Goal: Answer question/provide support: Share knowledge or assist other users

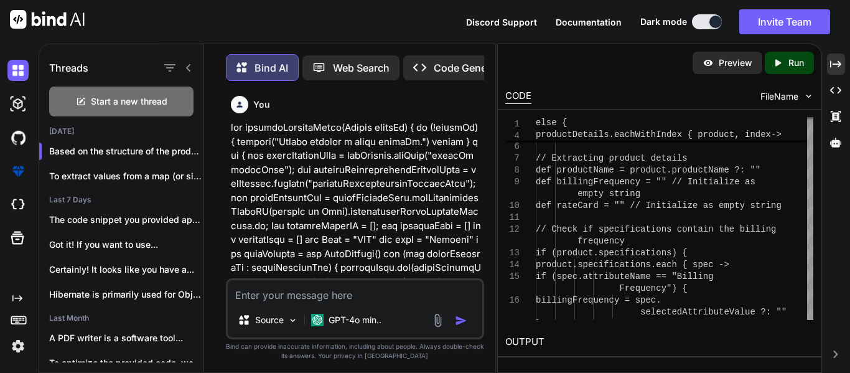
scroll to position [19852, 0]
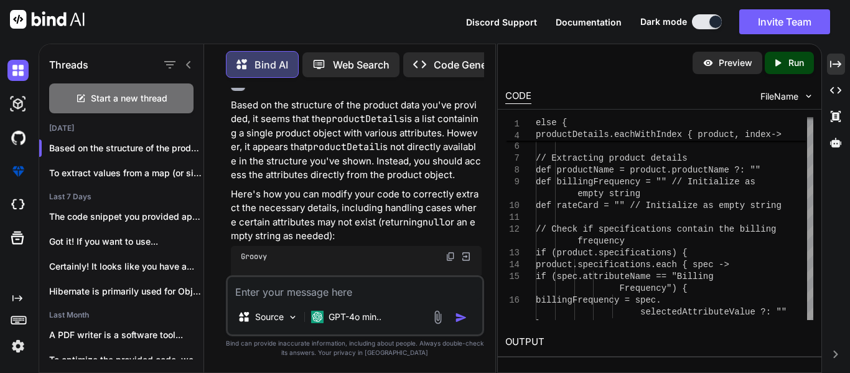
type textarea "addressDetails.each { address -> println "address --------->" + address address…"
type textarea "x"
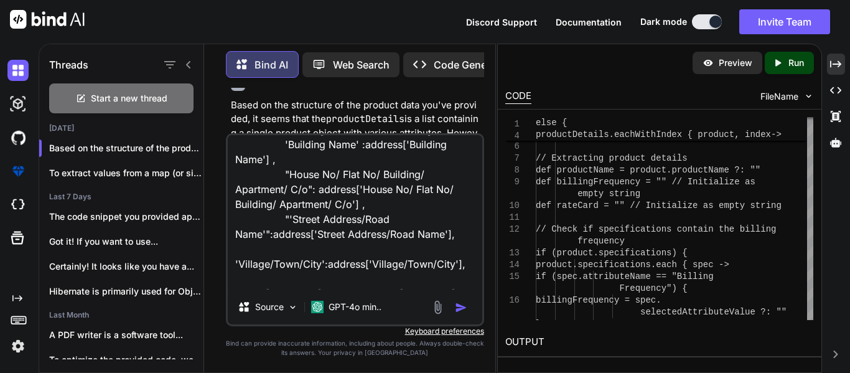
scroll to position [92, 0]
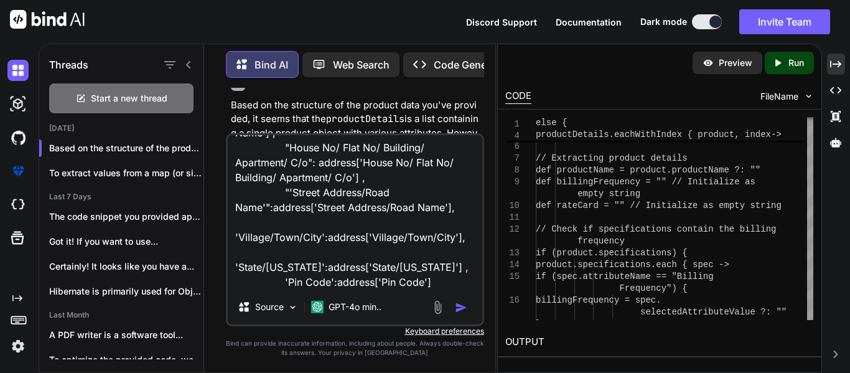
type textarea "addressDetails.each { address -> println "address --------->" + address address…"
type textarea "x"
type textarea "addressDetails.each { address -> println "address --------->" + address address…"
click at [133, 106] on div "Start a new thread" at bounding box center [121, 98] width 144 height 30
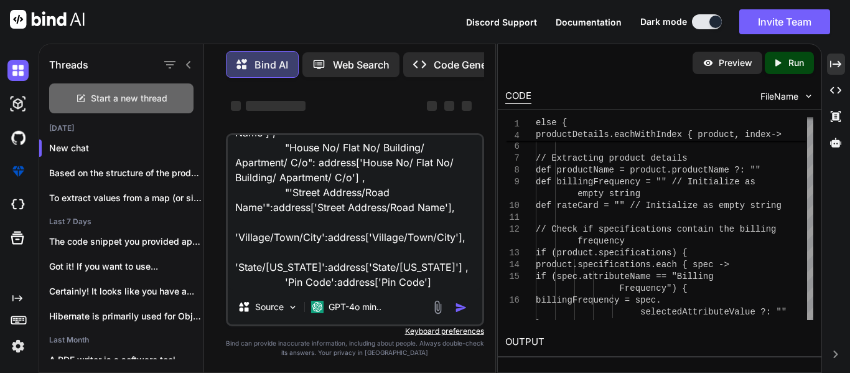
click at [133, 106] on div "Start a new thread" at bounding box center [121, 98] width 144 height 30
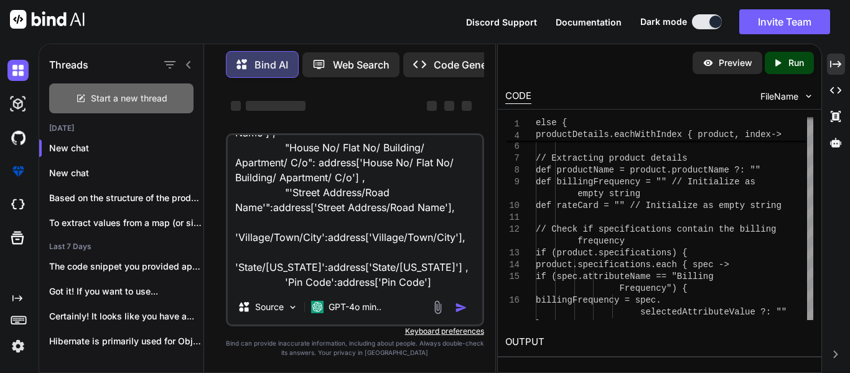
click at [153, 94] on span "Start a new thread" at bounding box center [129, 98] width 77 height 12
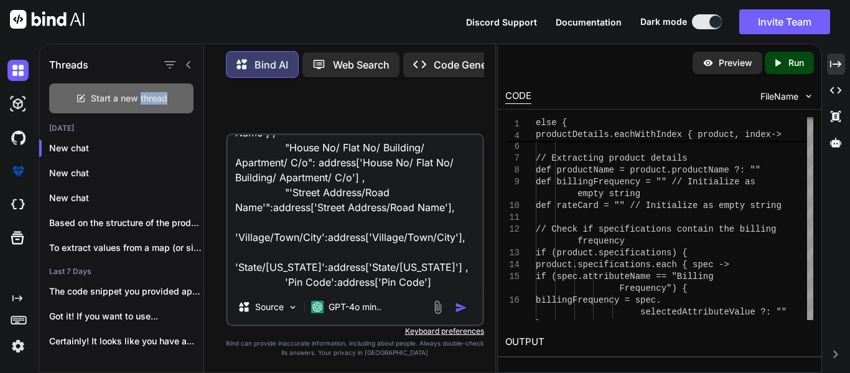
scroll to position [0, 0]
click at [153, 94] on span "Start a new thread" at bounding box center [129, 98] width 77 height 12
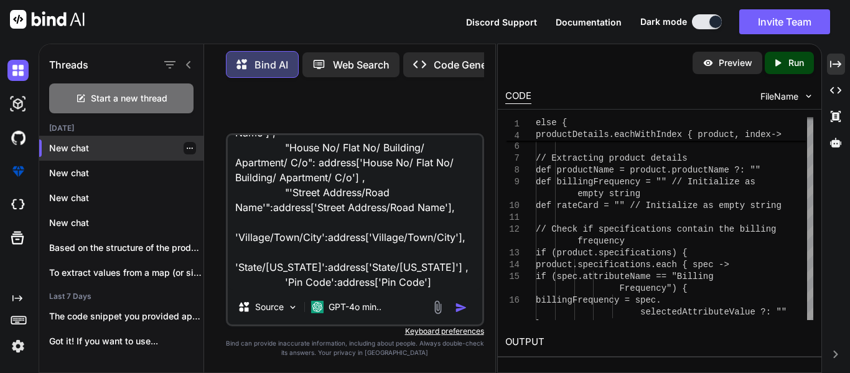
click at [109, 146] on p "New chat" at bounding box center [126, 148] width 154 height 12
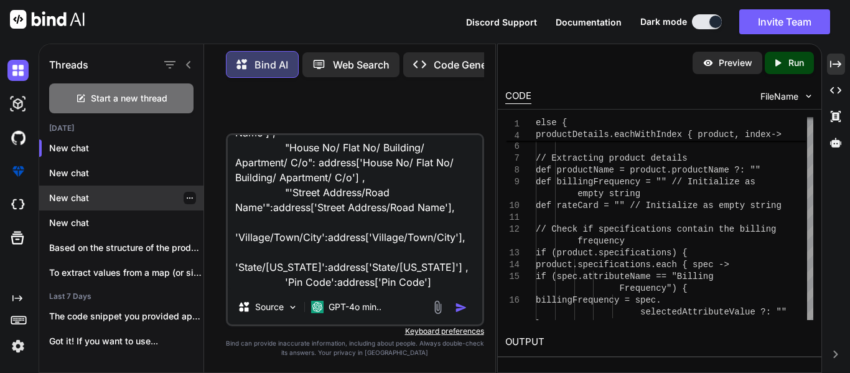
click at [99, 193] on p "New chat" at bounding box center [126, 198] width 154 height 12
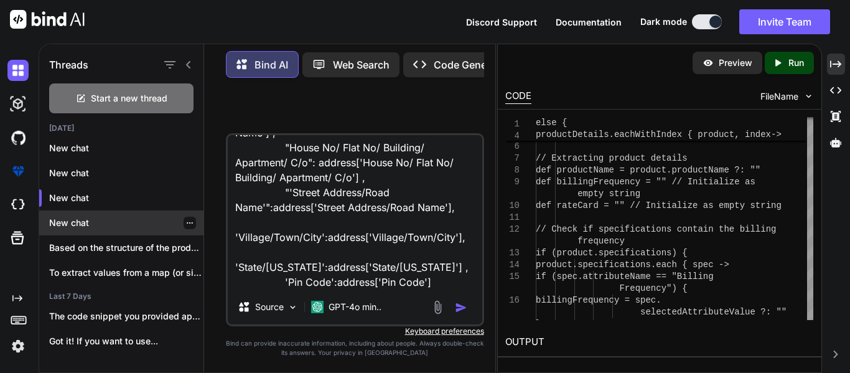
click at [149, 217] on p "New chat" at bounding box center [126, 223] width 154 height 12
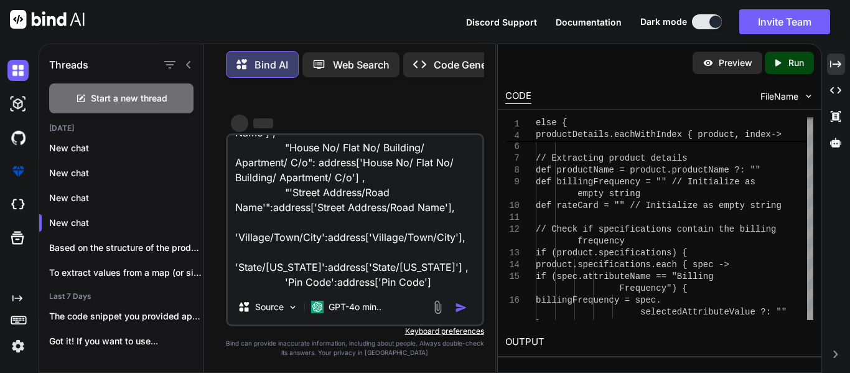
type textarea "x"
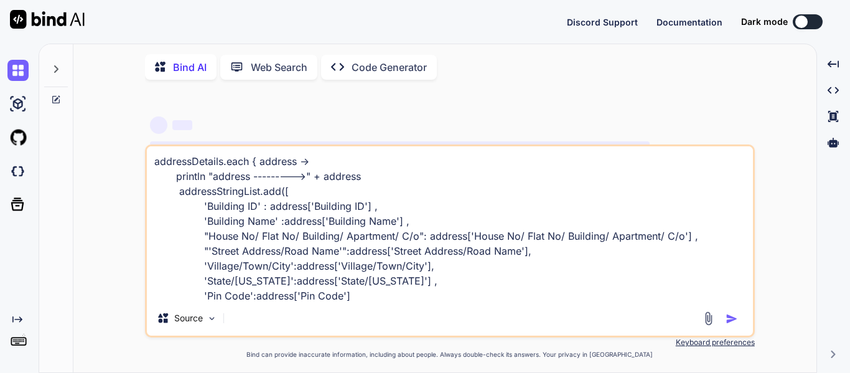
scroll to position [166, 0]
type textarea "x"
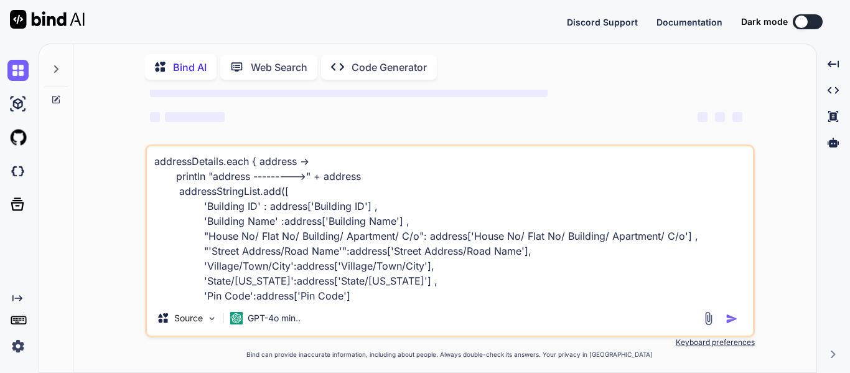
click at [361, 301] on textarea "addressDetails.each { address -> println "address --------->" + address address…" at bounding box center [450, 223] width 606 height 154
type textarea "addressDetails.each { address -> println "address --------->" + address address…"
type textarea "x"
type textarea "addressDetails.each { address -> println "address --------->" + address address…"
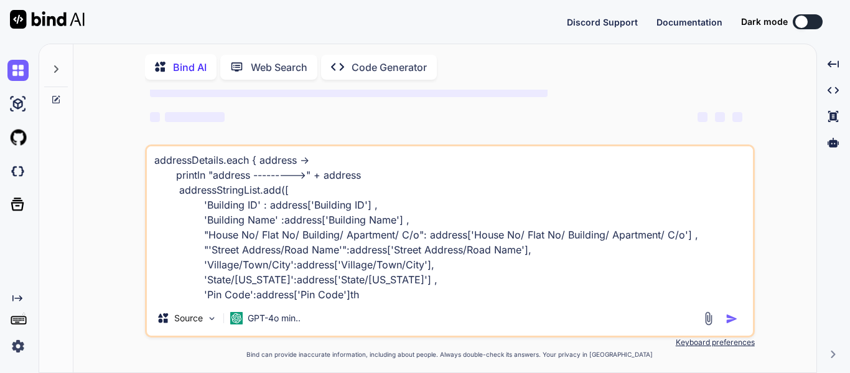
type textarea "x"
type textarea "addressDetails.each { address -> println "address --------->" + address address…"
type textarea "x"
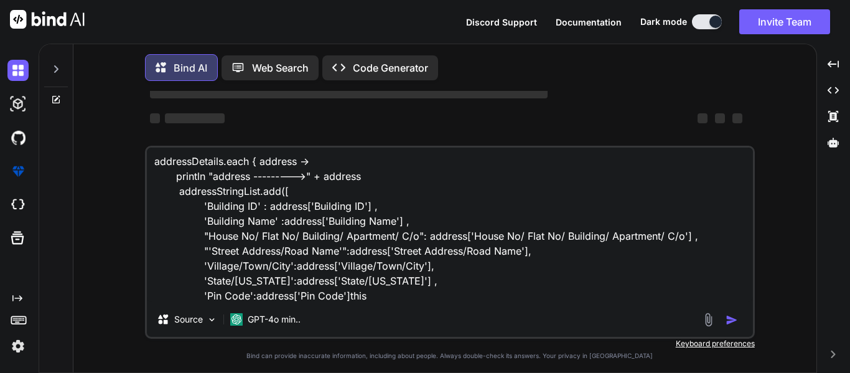
type textarea "addressDetails.each { address -> println "address --------->" + address address…"
type textarea "x"
type textarea "addressDetails.each { address -> println "address --------->" + address address…"
type textarea "x"
type textarea "addressDetails.each { address -> println "address --------->" + address address…"
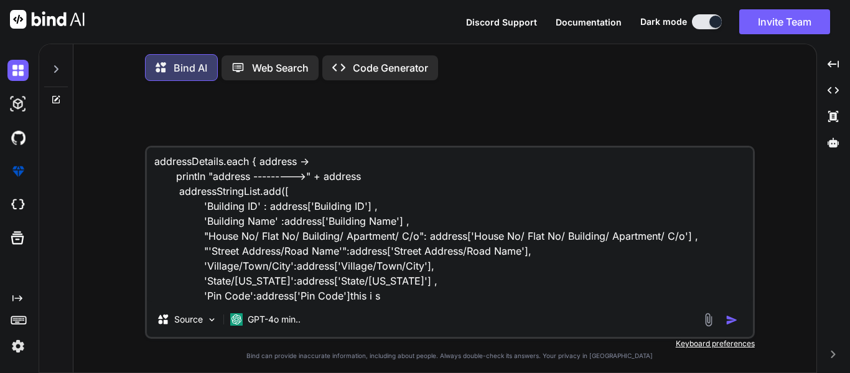
scroll to position [0, 0]
type textarea "x"
type textarea "addressDetails.each { address -> println "address --------->" + address address…"
type textarea "x"
type textarea "addressDetails.each { address -> println "address --------->" + address address…"
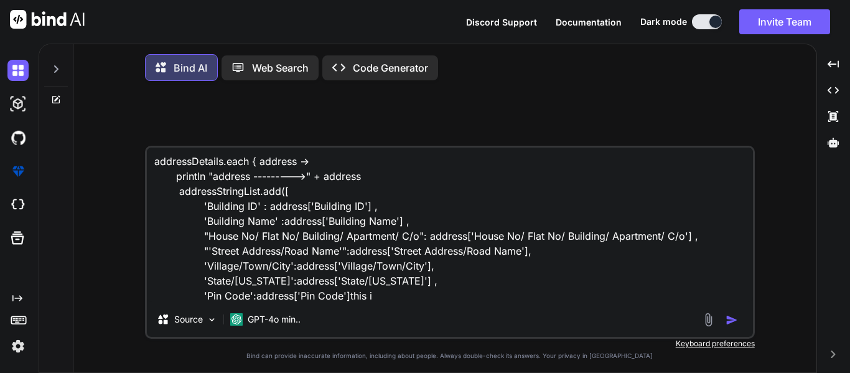
type textarea "x"
type textarea "addressDetails.each { address -> println "address --------->" + address address…"
type textarea "x"
type textarea "addressDetails.each { address -> println "address --------->" + address address…"
type textarea "x"
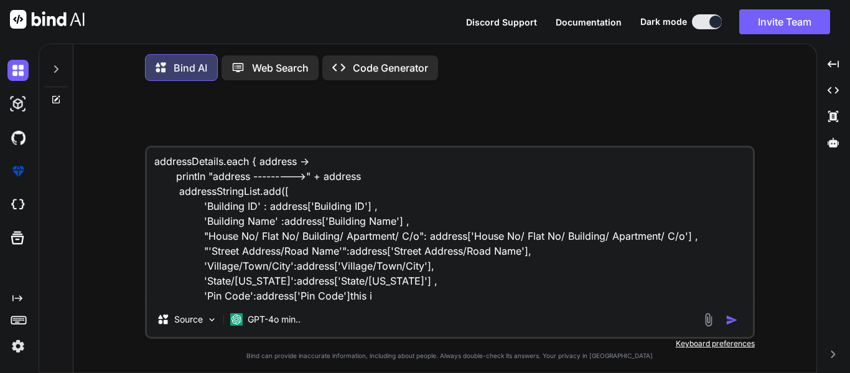
type textarea "addressDetails.each { address -> println "address --------->" + address address…"
type textarea "x"
type textarea "addressDetails.each { address -> println "address --------->" + address address…"
type textarea "x"
type textarea "addressDetails.each { address -> println "address --------->" + address address…"
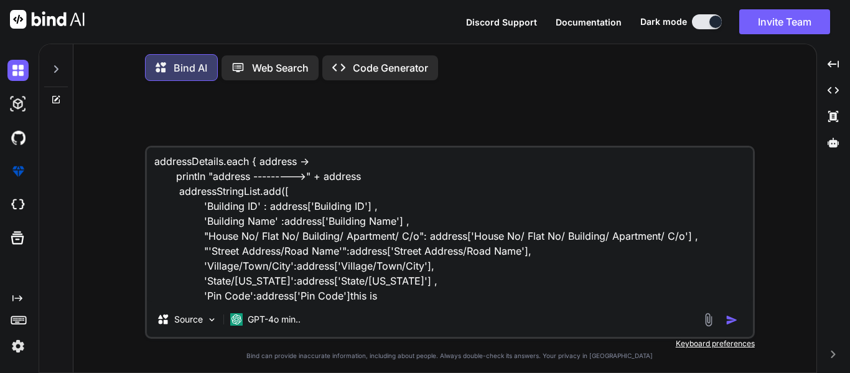
type textarea "x"
type textarea "addressDetails.each { address -> println "address --------->" + address address…"
type textarea "x"
type textarea "addressDetails.each { address -> println "address --------->" + address address…"
type textarea "x"
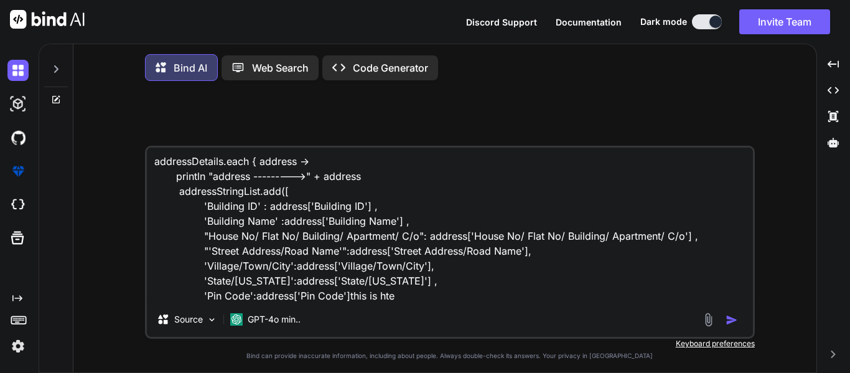
type textarea "addressDetails.each { address -> println "address --------->" + address address…"
type textarea "x"
type textarea "addressDetails.each { address -> println "address --------->" + address address…"
type textarea "x"
type textarea "addressDetails.each { address -> println "address --------->" + address address…"
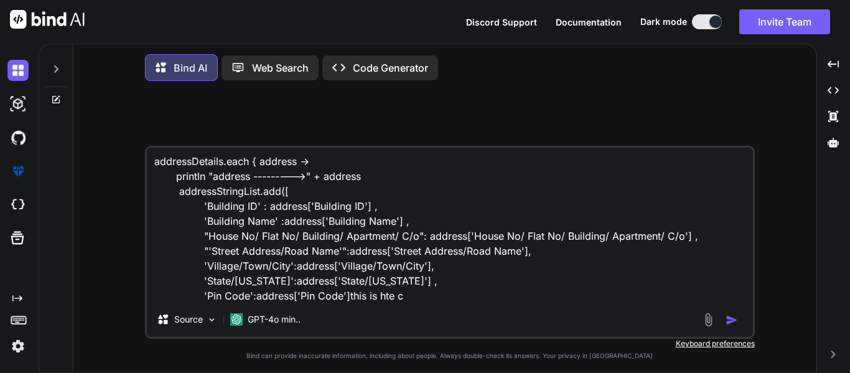
type textarea "x"
type textarea "addressDetails.each { address -> println "address --------->" + address address…"
type textarea "x"
type textarea "addressDetails.each { address -> println "address --------->" + address address…"
type textarea "x"
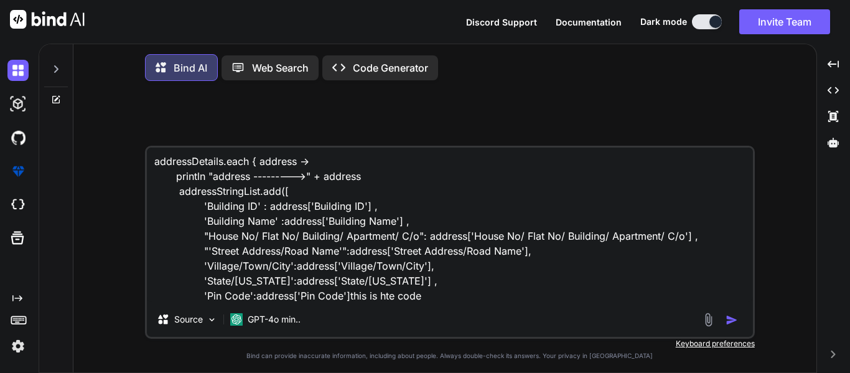
type textarea "addressDetails.each { address -> println "address --------->" + address address…"
type textarea "x"
type textarea "addressDetails.each { address -> println "address --------->" + address address…"
type textarea "x"
type textarea "addressDetails.each { address -> println "address --------->" + address address…"
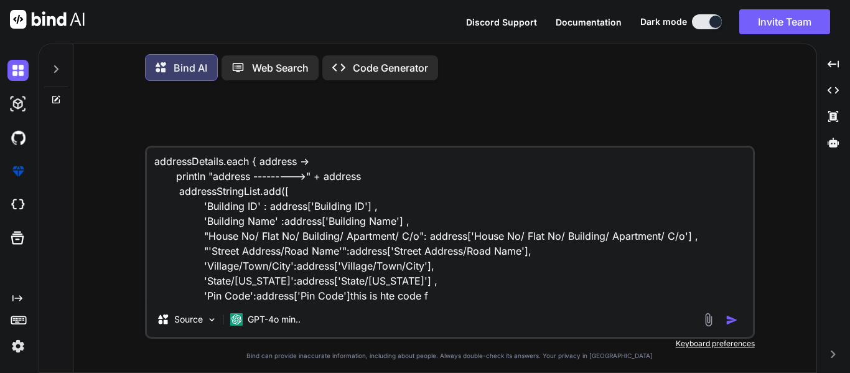
type textarea "x"
type textarea "addressDetails.each { address -> println "address --------->" + address address…"
type textarea "x"
type textarea "addressDetails.each { address -> println "address --------->" + address address…"
type textarea "x"
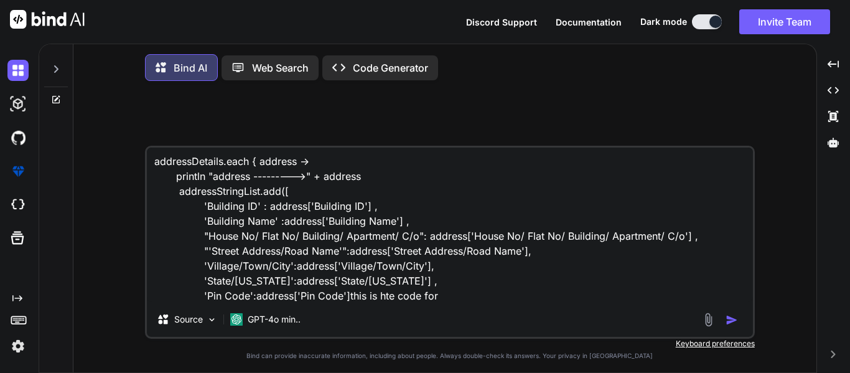
type textarea "addressDetails.each { address -> println "address --------->" + address address…"
type textarea "x"
type textarea "addressDetails.each { address -> println "address --------->" + address address…"
type textarea "x"
type textarea "addressDetails.each { address -> println "address --------->" + address address…"
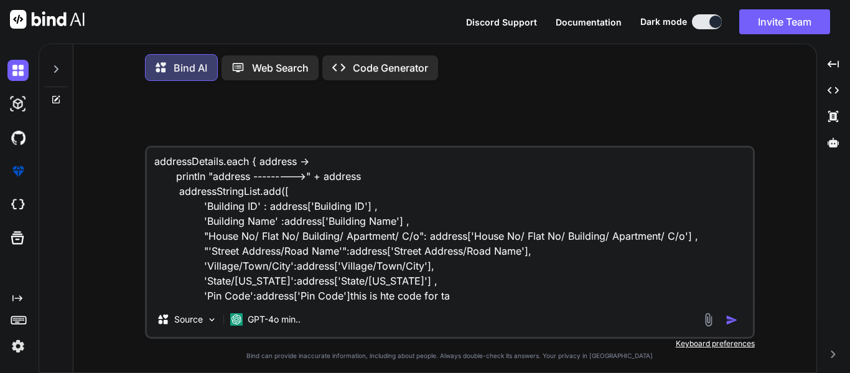
type textarea "x"
type textarea "addressDetails.each { address -> println "address --------->" + address address…"
type textarea "x"
type textarea "addressDetails.each { address -> println "address --------->" + address address…"
type textarea "x"
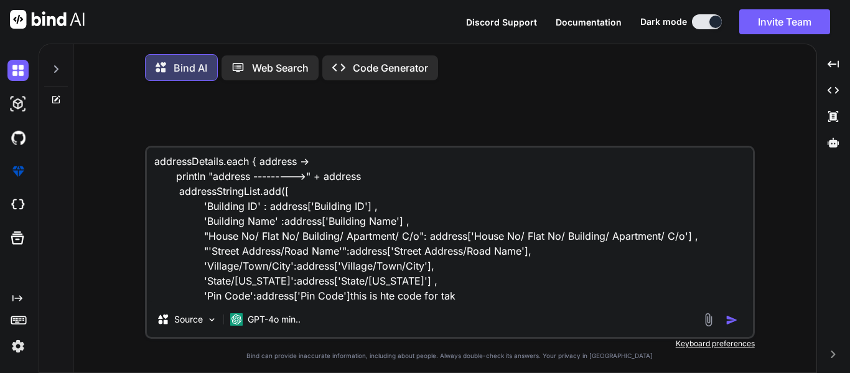
type textarea "addressDetails.each { address -> println "address --------->" + address address…"
type textarea "x"
type textarea "addressDetails.each { address -> println "address --------->" + address address…"
type textarea "x"
type textarea "addressDetails.each { address -> println "address --------->" + address address…"
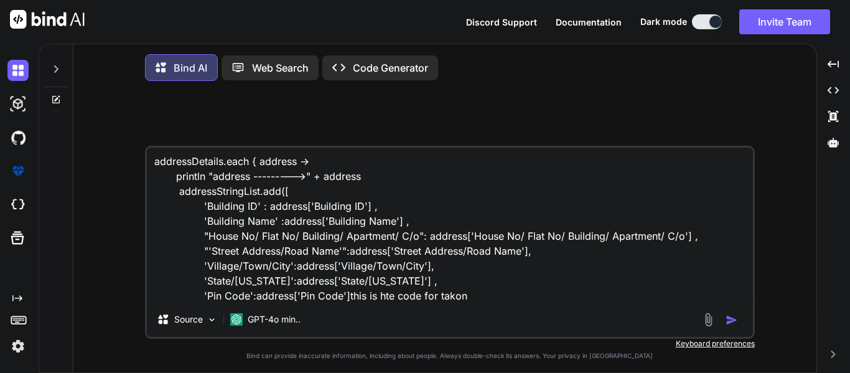
type textarea "x"
type textarea "addressDetails.each { address -> println "address --------->" + address address…"
type textarea "x"
type textarea "addressDetails.each { address -> println "address --------->" + address address…"
type textarea "x"
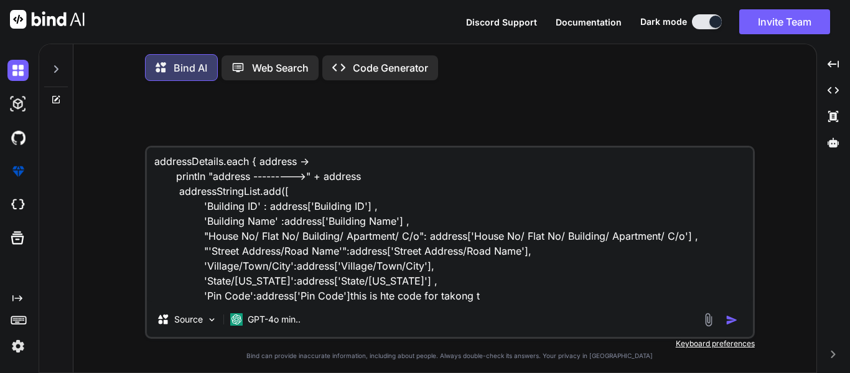
type textarea "addressDetails.each { address -> println "address --------->" + address address…"
type textarea "x"
type textarea "addressDetails.each { address -> println "address --------->" + address address…"
type textarea "x"
type textarea "addressDetails.each { address -> println "address --------->" + address address…"
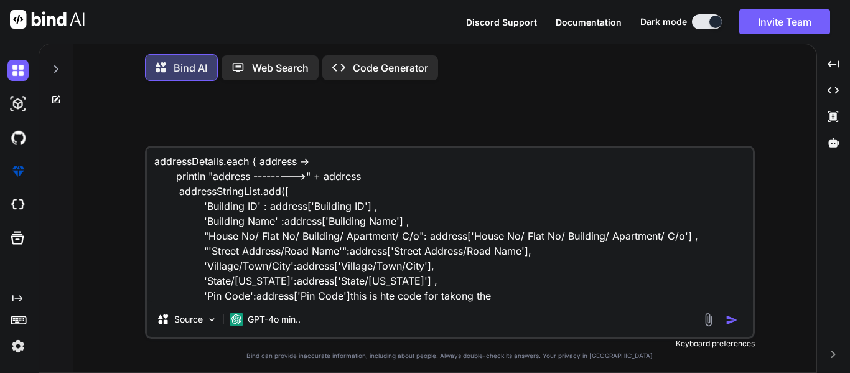
type textarea "x"
type textarea "addressDetails.each { address -> println "address --------->" + address address…"
type textarea "x"
type textarea "addressDetails.each { address -> println "address --------->" + address address…"
type textarea "x"
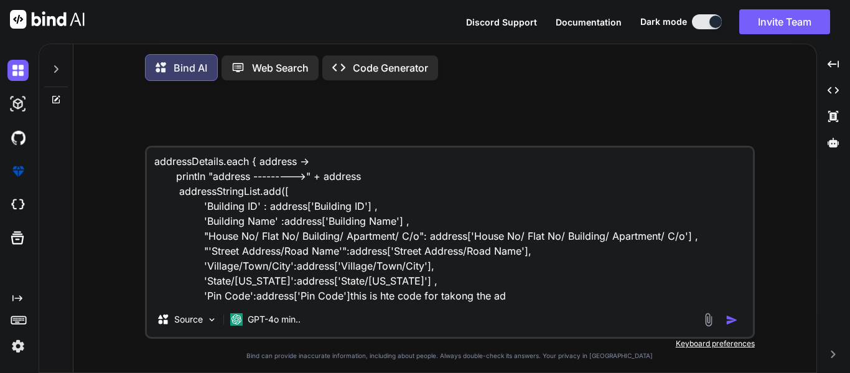
type textarea "addressDetails.each { address -> println "address --------->" + address address…"
type textarea "x"
type textarea "addressDetails.each { address -> println "address --------->" + address address…"
type textarea "x"
type textarea "addressDetails.each { address -> println "address --------->" + address address…"
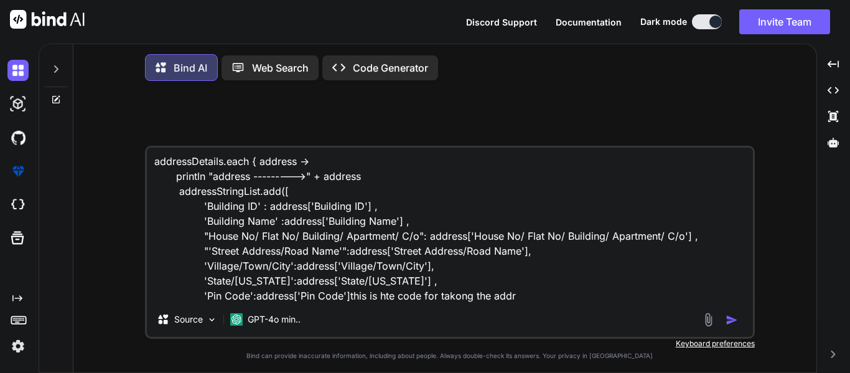
type textarea "x"
type textarea "addressDetails.each { address -> println "address --------->" + address address…"
type textarea "x"
type textarea "addressDetails.each { address -> println "address --------->" + address address…"
type textarea "x"
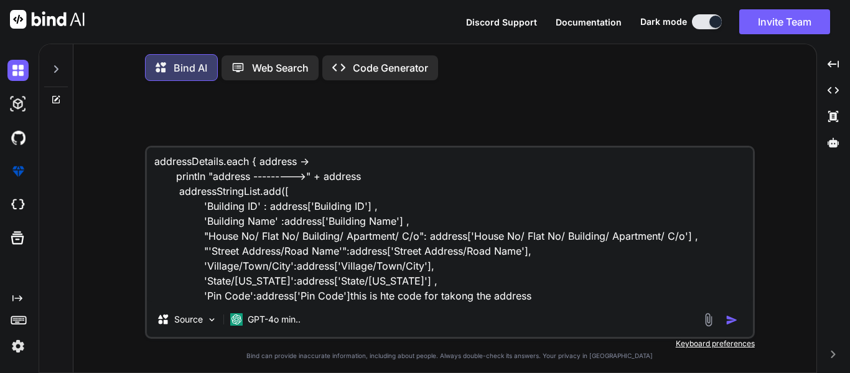
type textarea "addressDetails.each { address -> println "address --------->" + address address…"
type textarea "x"
type textarea "addressDetails.each { address -> println "address --------->" + address address…"
type textarea "x"
type textarea "addressDetails.each { address -> println "address --------->" + address address…"
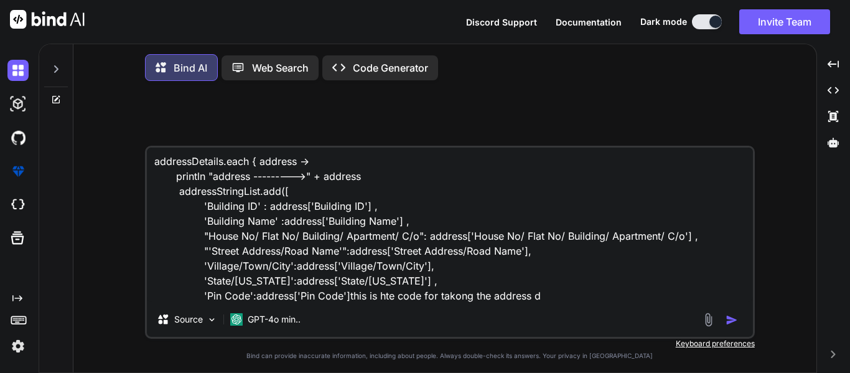
type textarea "x"
type textarea "addressDetails.each { address -> println "address --------->" + address address…"
type textarea "x"
type textarea "addressDetails.each { address -> println "address --------->" + address address…"
type textarea "x"
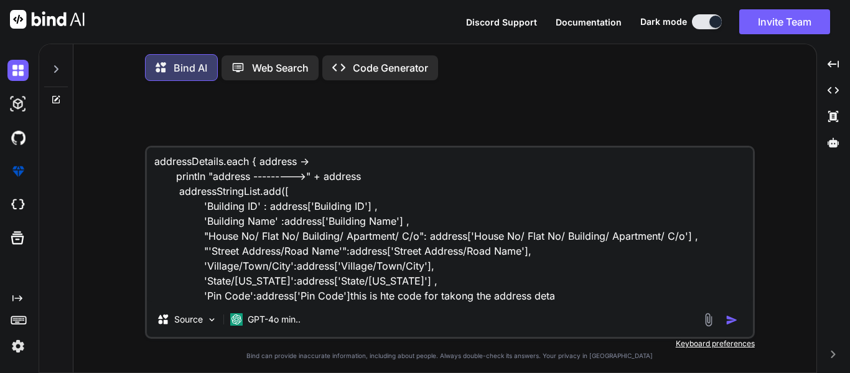
type textarea "addressDetails.each { address -> println "address --------->" + address address…"
type textarea "x"
type textarea "addressDetails.each { address -> println "address --------->" + address address…"
type textarea "x"
type textarea "addressDetails.each { address -> println "address --------->" + address address…"
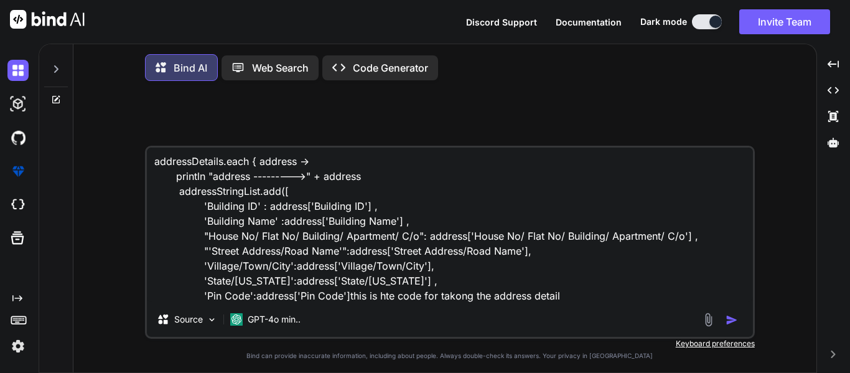
type textarea "x"
type textarea "addressDetails.each { address -> println "address --------->" + address address…"
type textarea "x"
type textarea "addressDetails.each { address -> println "address --------->" + address address…"
type textarea "x"
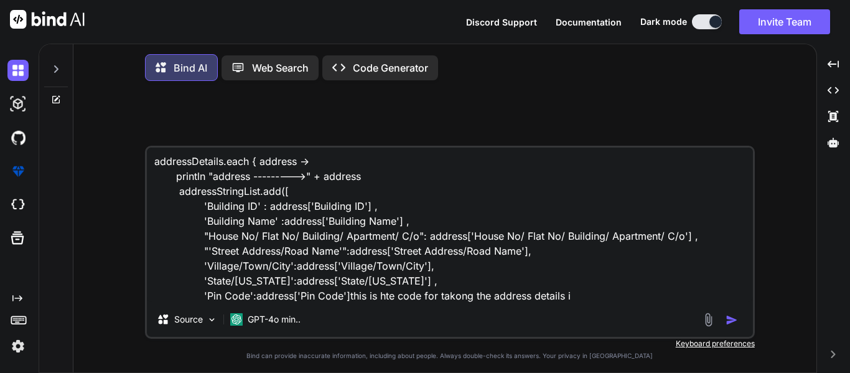
type textarea "addressDetails.each { address -> println "address --------->" + address address…"
type textarea "x"
type textarea "addressDetails.each { address -> println "address --------->" + address address…"
type textarea "x"
type textarea "addressDetails.each { address -> println "address --------->" + address address…"
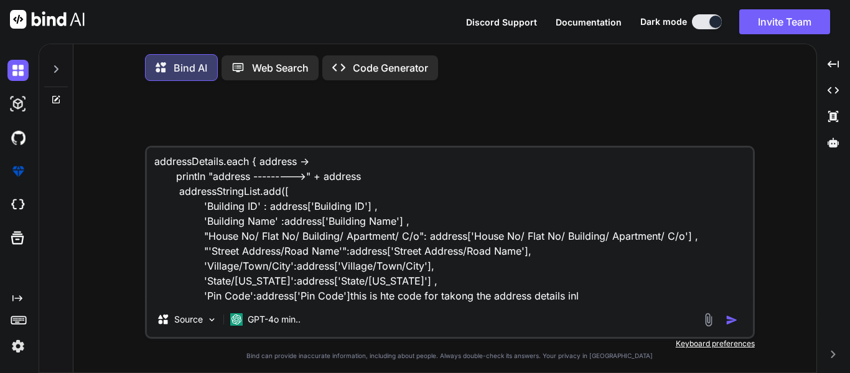
type textarea "x"
type textarea "addressDetails.each { address -> println "address --------->" + address address…"
type textarea "x"
type textarea "addressDetails.each { address -> println "address --------->" + address address…"
type textarea "x"
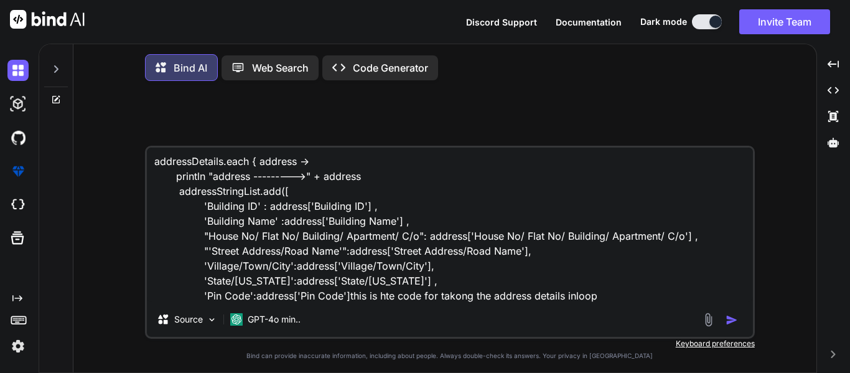
type textarea "addressDetails.each { address -> println "address --------->" + address address…"
type textarea "x"
type textarea "addressDetails.each { address -> println "address --------->" + address address…"
type textarea "x"
type textarea "addressDetails.each { address -> println "address --------->" + address address…"
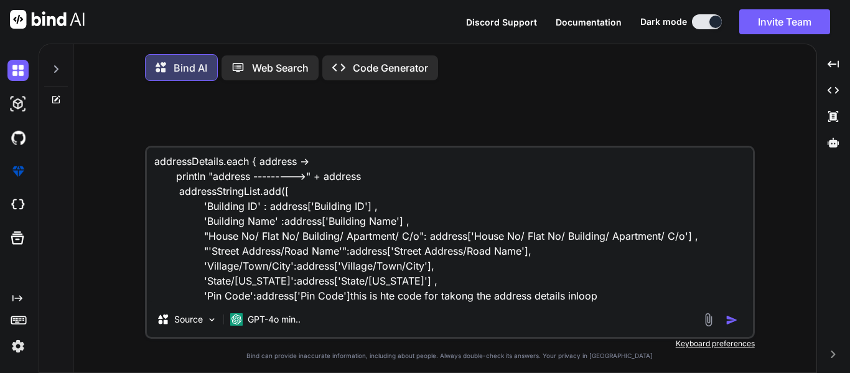
type textarea "x"
type textarea "addressDetails.each { address -> println "address --------->" + address address…"
type textarea "x"
type textarea "addressDetails.each { address -> println "address --------->" + address address…"
type textarea "x"
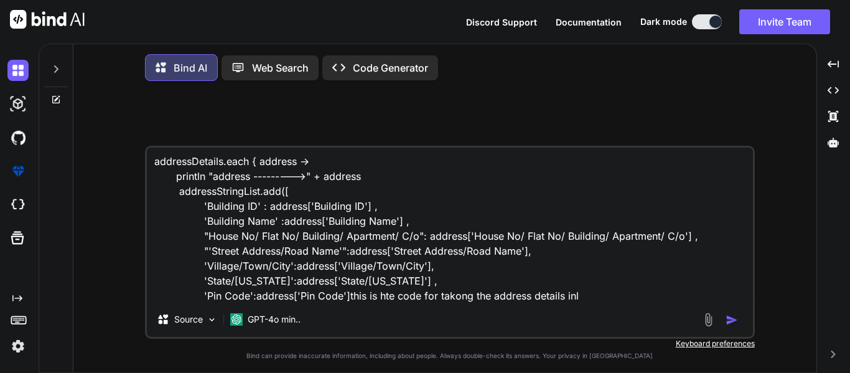
type textarea "addressDetails.each { address -> println "address --------->" + address address…"
type textarea "x"
type textarea "addressDetails.each { address -> println "address --------->" + address address…"
type textarea "x"
type textarea "addressDetails.each { address -> println "address --------->" + address address…"
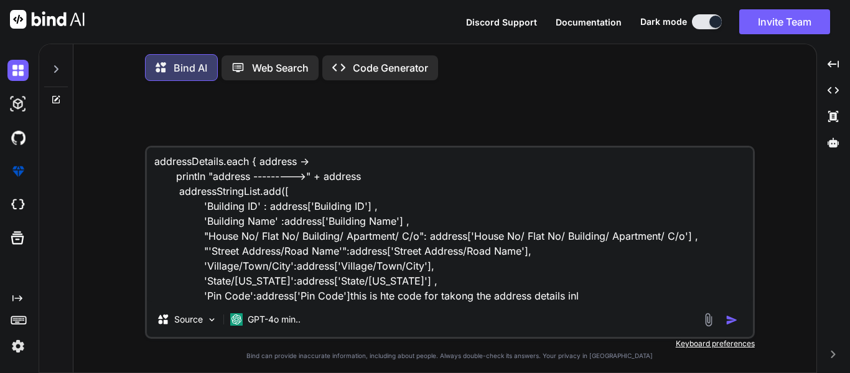
type textarea "x"
type textarea "addressDetails.each { address -> println "address --------->" + address address…"
type textarea "x"
type textarea "addressDetails.each { address -> println "address --------->" + address address…"
type textarea "x"
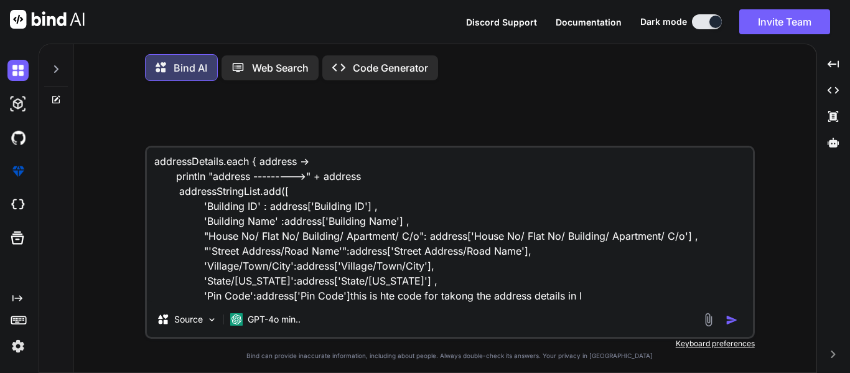
type textarea "addressDetails.each { address -> println "address --------->" + address address…"
type textarea "x"
type textarea "addressDetails.each { address -> println "address --------->" + address address…"
type textarea "x"
type textarea "addressDetails.each { address -> println "address --------->" + address address…"
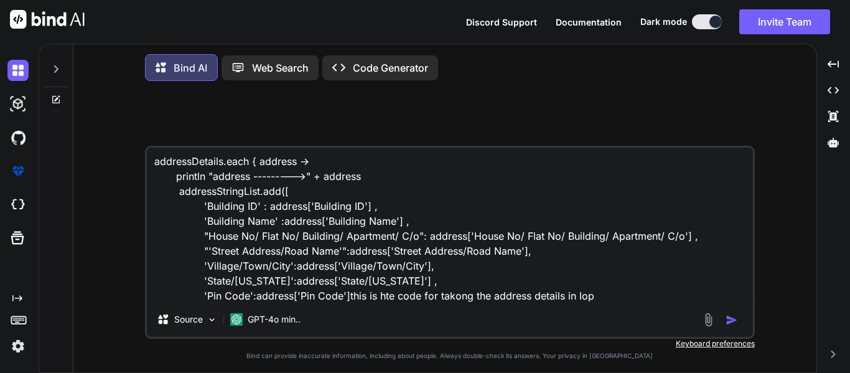
type textarea "x"
type textarea "addressDetails.each { address -> println "address --------->" + address address…"
type textarea "x"
type textarea "addressDetails.each { address -> println "address --------->" + address address…"
type textarea "x"
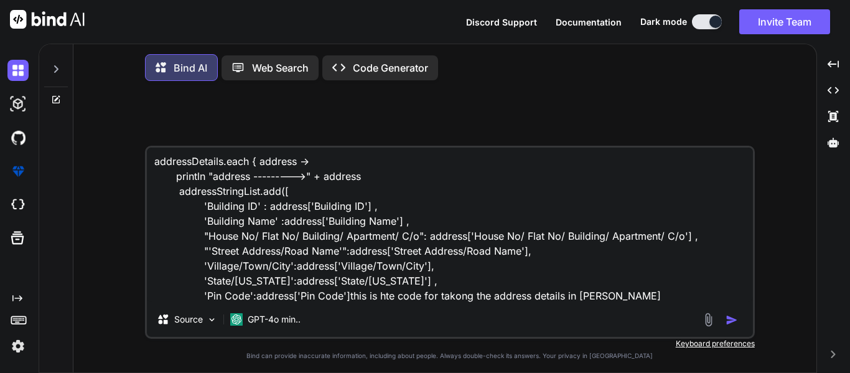
type textarea "addressDetails.each { address -> println "address --------->" + address address…"
type textarea "x"
type textarea "addressDetails.each { address -> println "address --------->" + address address…"
type textarea "x"
type textarea "addressDetails.each { address -> println "address --------->" + address address…"
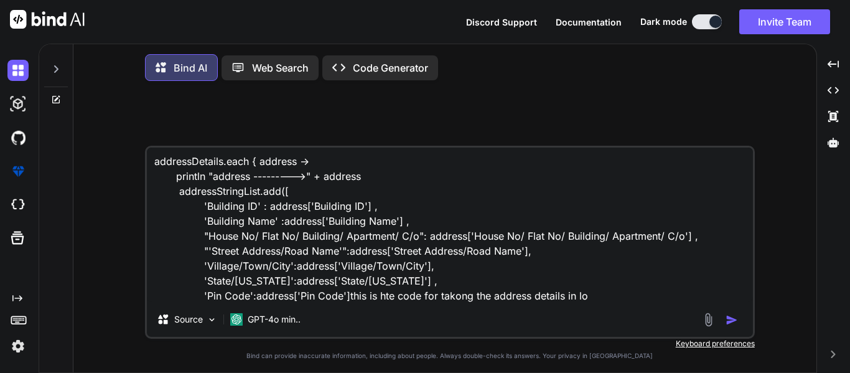
type textarea "x"
type textarea "addressDetails.each { address -> println "address --------->" + address address…"
type textarea "x"
type textarea "addressDetails.each { address -> println "address --------->" + address address…"
type textarea "x"
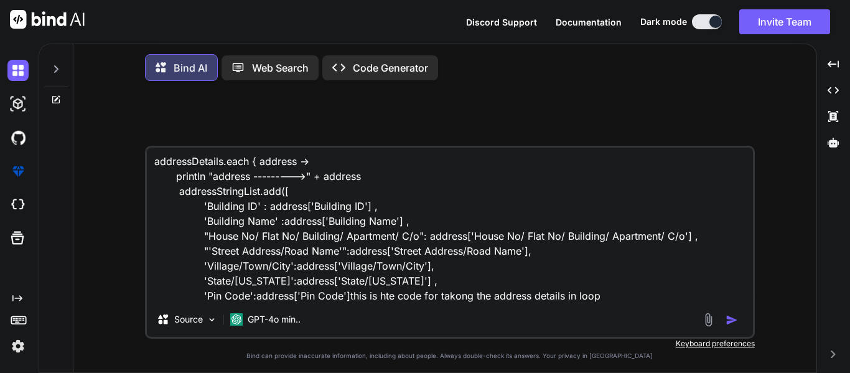
type textarea "addressDetails.each { address -> println "address --------->" + address address…"
type textarea "x"
type textarea "addressDetails.each { address -> println "address --------->" + address address…"
type textarea "x"
type textarea "addressDetails.each { address -> println "address --------->" + address address…"
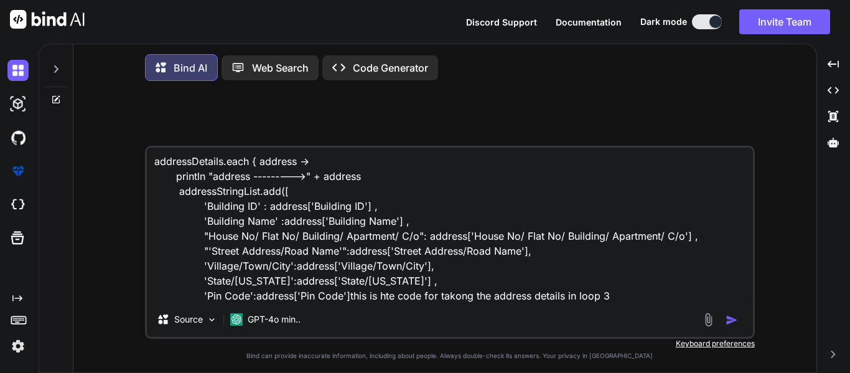
type textarea "x"
type textarea "addressDetails.each { address -> println "address --------->" + address address…"
type textarea "x"
type textarea "addressDetails.each { address -> println "address --------->" + address address…"
type textarea "x"
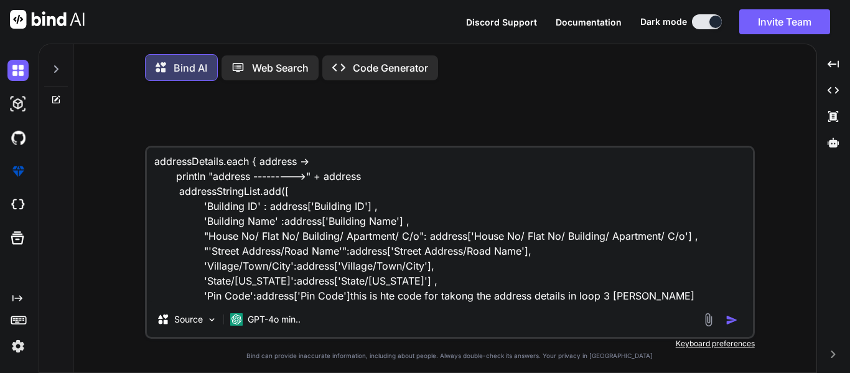
type textarea "addressDetails.each { address -> println "address --------->" + address address…"
type textarea "x"
type textarea "addressDetails.each { address -> println "address --------->" + address address…"
type textarea "x"
type textarea "addressDetails.each { address -> println "address --------->" + address address…"
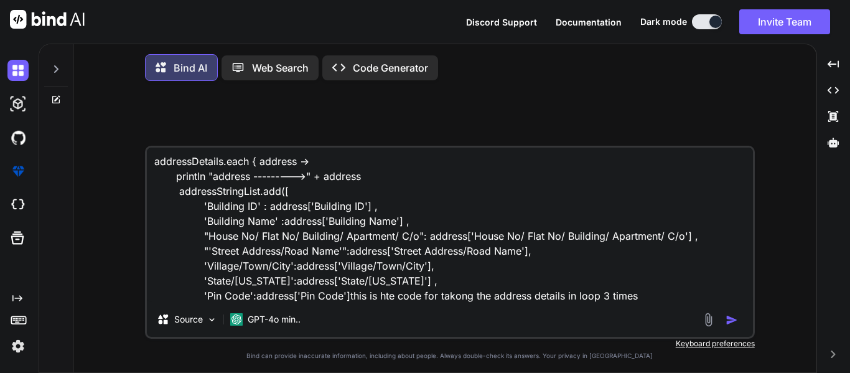
type textarea "x"
type textarea "addressDetails.each { address -> println "address --------->" + address address…"
type textarea "x"
type textarea "addressDetails.each { address -> println "address --------->" + address address…"
type textarea "x"
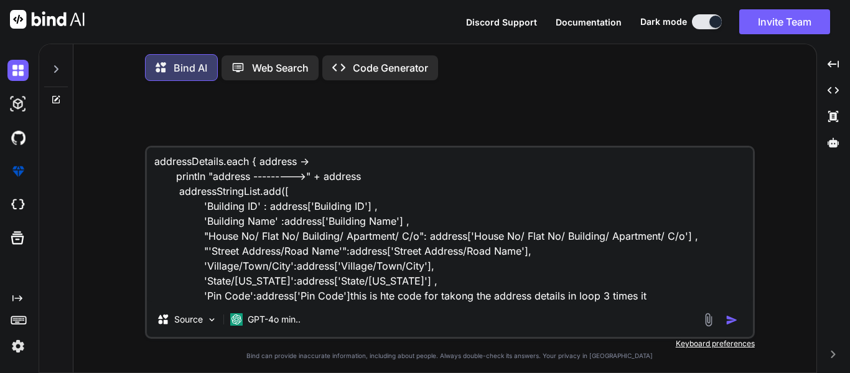
type textarea "addressDetails.each { address -> println "address --------->" + address address…"
type textarea "x"
type textarea "addressDetails.each { address -> println "address --------->" + address address…"
type textarea "x"
type textarea "addressDetails.each { address -> println "address --------->" + address address…"
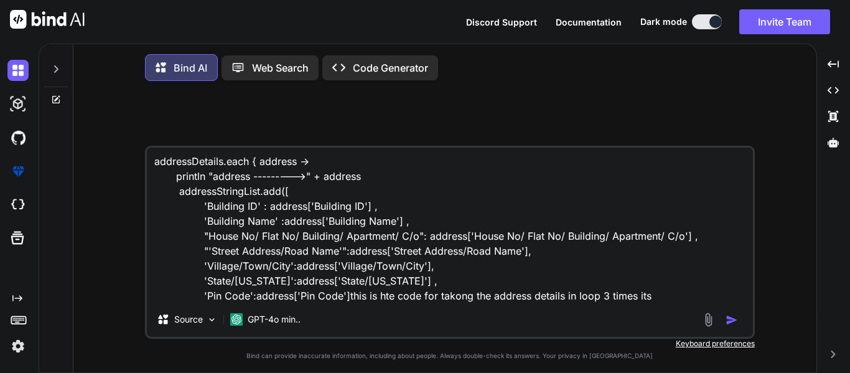
type textarea "x"
type textarea "addressDetails.each { address -> println "address --------->" + address address…"
type textarea "x"
type textarea "addressDetails.each { address -> println "address --------->" + address address…"
type textarea "x"
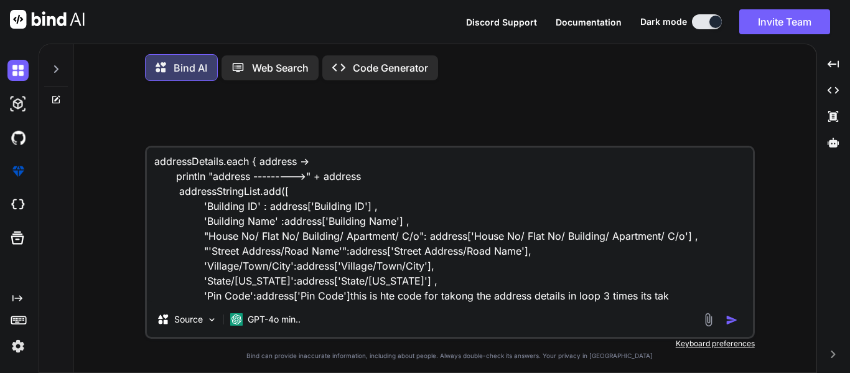
type textarea "addressDetails.each { address -> println "address --------->" + address address…"
type textarea "x"
type textarea "addressDetails.each { address -> println "address --------->" + address address…"
type textarea "x"
type textarea "addressDetails.each { address -> println "address --------->" + address address…"
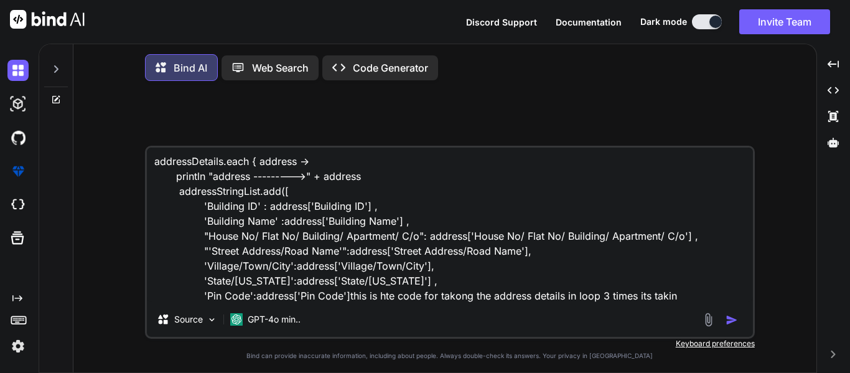
type textarea "x"
type textarea "addressDetails.each { address -> println "address --------->" + address address…"
type textarea "x"
type textarea "addressDetails.each { address -> println "address --------->" + address address…"
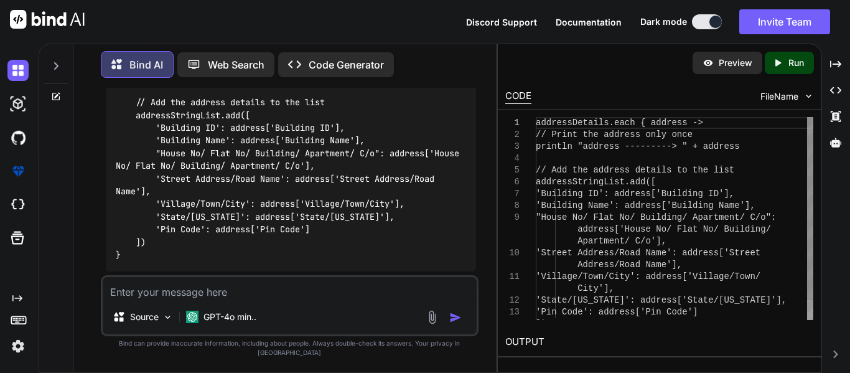
scroll to position [451, 0]
drag, startPoint x: 488, startPoint y: 181, endPoint x: 388, endPoint y: 181, distance: 99.6
click at [388, 181] on code "addressDetails.each { address -> // Print the address only once println "addres…" at bounding box center [290, 153] width 349 height 216
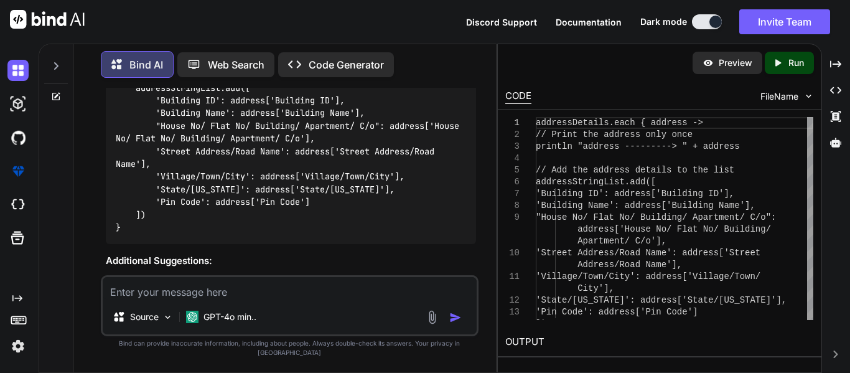
scroll to position [480, 0]
click at [354, 295] on textarea at bounding box center [290, 288] width 374 height 22
paste textarea "[[[End to End BW Available:, NLD_PLANNING_WorkItem_ID:, MPLS_PLANNING_WorkItem_…"
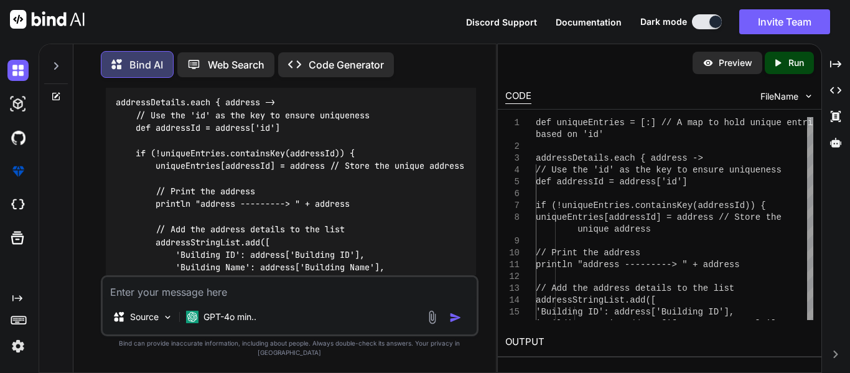
scroll to position [2223, 0]
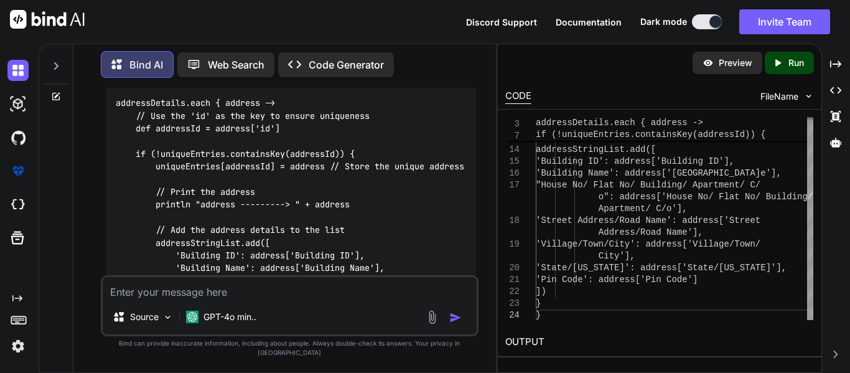
click at [284, 299] on textarea at bounding box center [290, 288] width 374 height 22
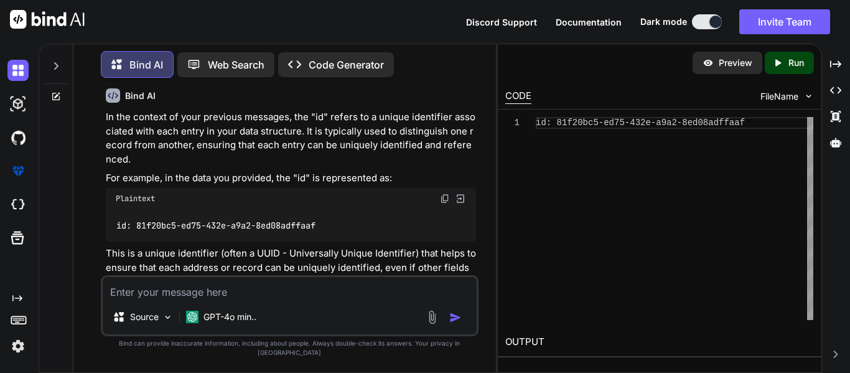
scroll to position [2879, 0]
click at [208, 299] on textarea at bounding box center [290, 288] width 374 height 22
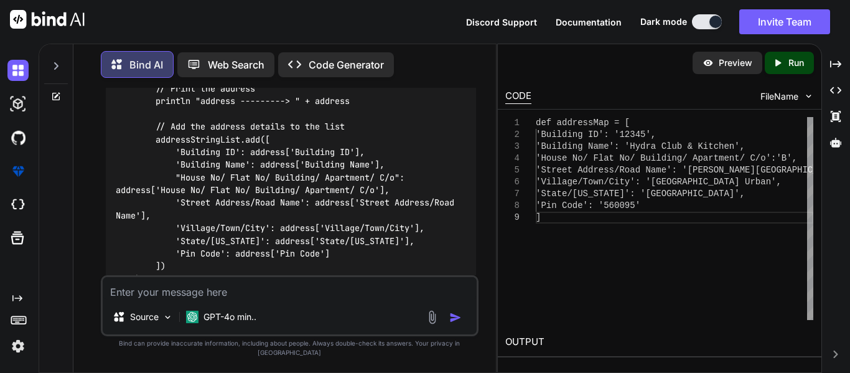
scroll to position [2327, 0]
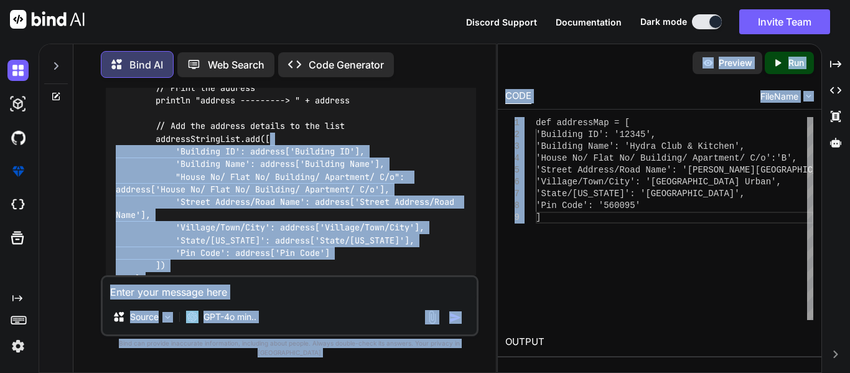
drag, startPoint x: 357, startPoint y: 180, endPoint x: 586, endPoint y: 299, distance: 258.7
click at [586, 299] on div "Bind AI Web Search Created with Pixso. Code Generator You addressDetails.each {…" at bounding box center [445, 208] width 812 height 329
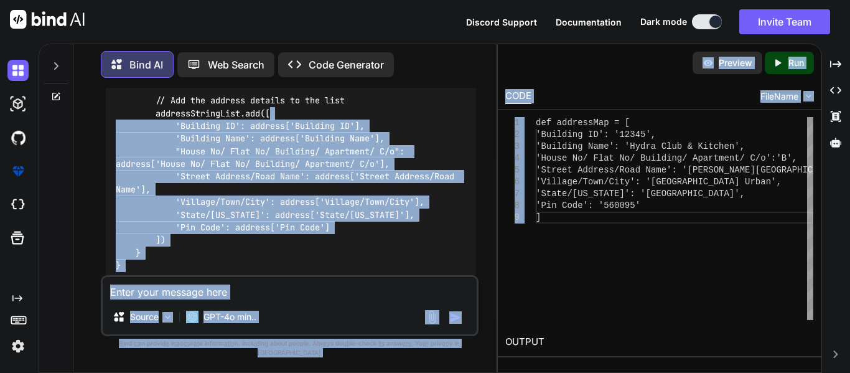
click at [405, 277] on div "def uniqueEntries = [:] // A map to hold unique entries based on 'id' addressDe…" at bounding box center [291, 107] width 370 height 350
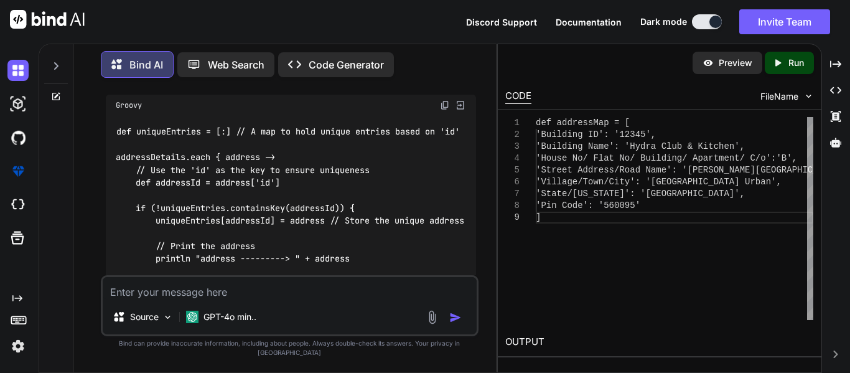
scroll to position [2168, 0]
drag, startPoint x: 235, startPoint y: 148, endPoint x: 114, endPoint y: 148, distance: 121.4
click at [114, 148] on div "def uniqueEntries = [:] // A map to hold unique entries based on 'id' addressDe…" at bounding box center [291, 291] width 370 height 350
copy code "def uniqueEntries = [:]"
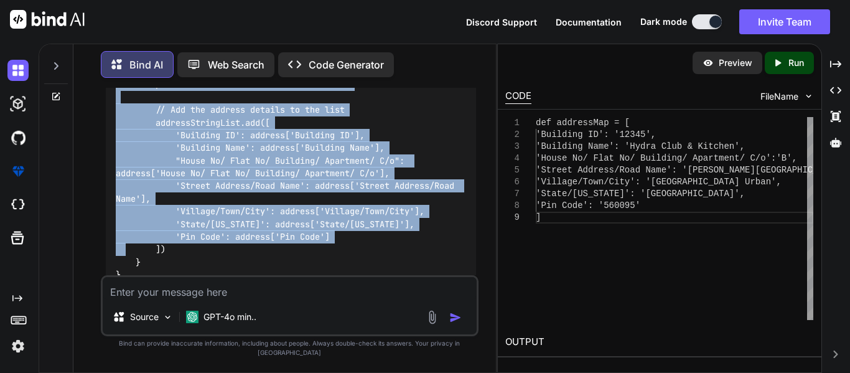
scroll to position [2480, 0]
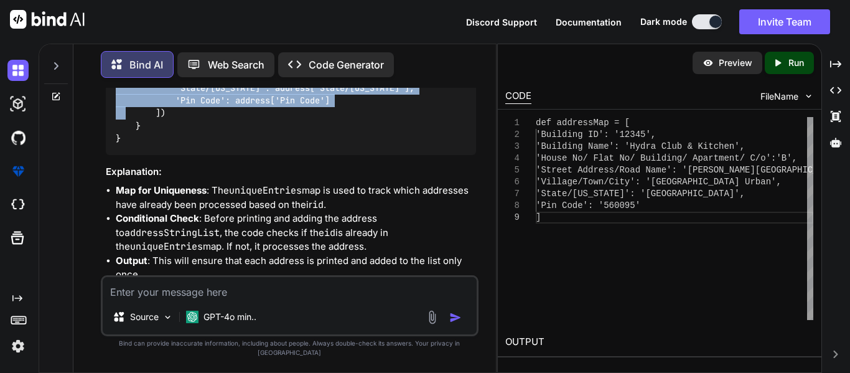
drag, startPoint x: 114, startPoint y: 131, endPoint x: 162, endPoint y: 179, distance: 68.2
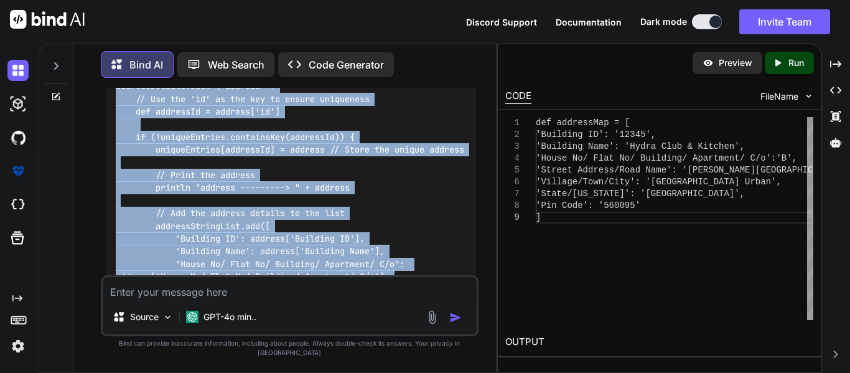
scroll to position [2198, 0]
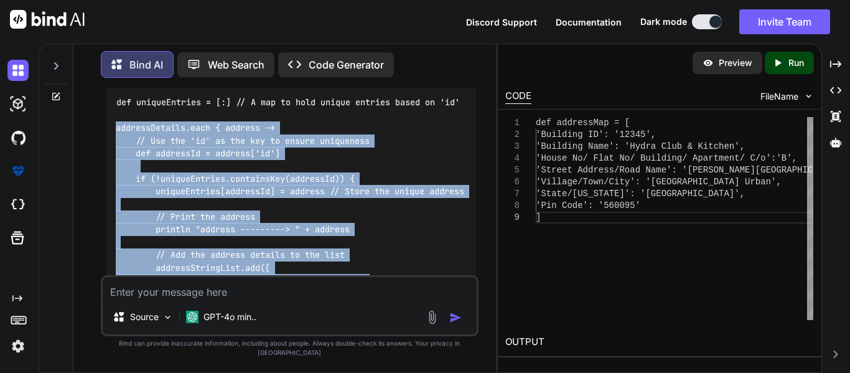
copy code "addressDetails.each { address -> // Use the 'id' as the key to ensure uniquenes…"
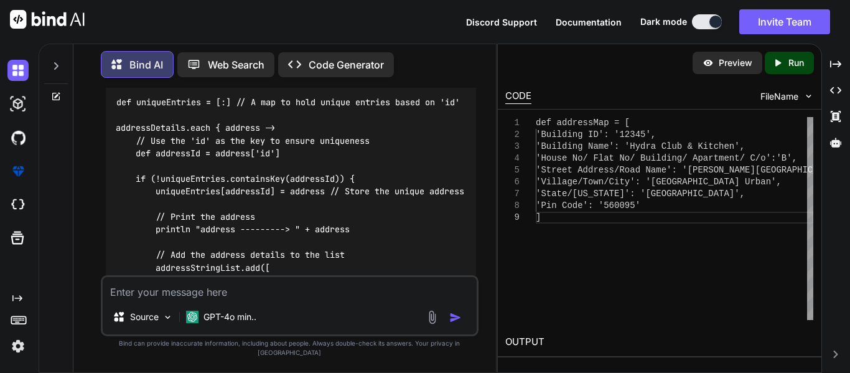
click at [410, 298] on textarea at bounding box center [290, 288] width 374 height 22
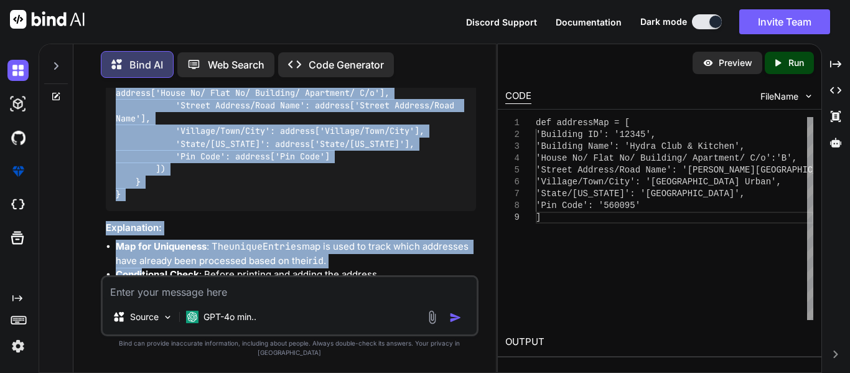
scroll to position [2516, 0]
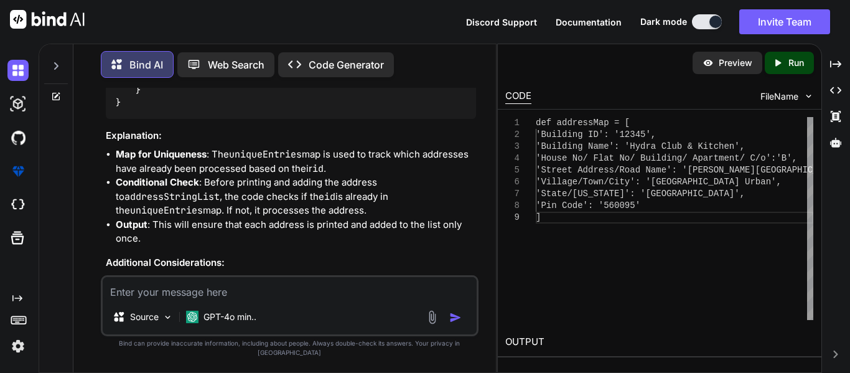
drag, startPoint x: 112, startPoint y: 138, endPoint x: 133, endPoint y: 153, distance: 26.3
copy code "def uniqueEntries = [:] // A map to hold unique entries based on 'id' addressDe…"
click at [267, 293] on textarea at bounding box center [290, 288] width 374 height 22
paste textarea "[null] [[Bengaluru Urban]] [[[GEOGRAPHIC_DATA]]] [[560095]]"
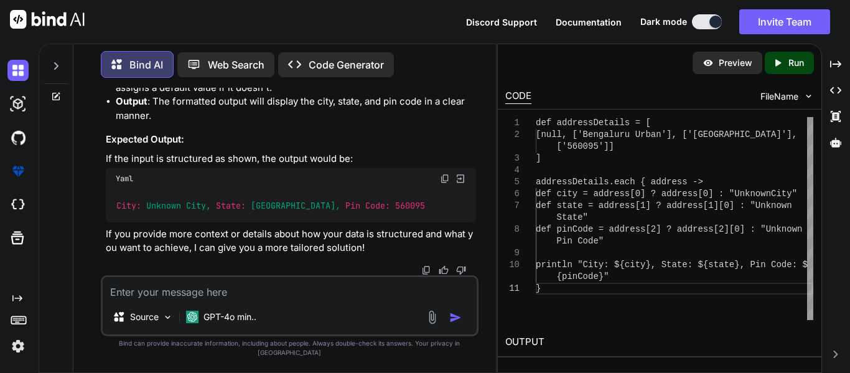
scroll to position [4348, 0]
